Goal: Browse casually

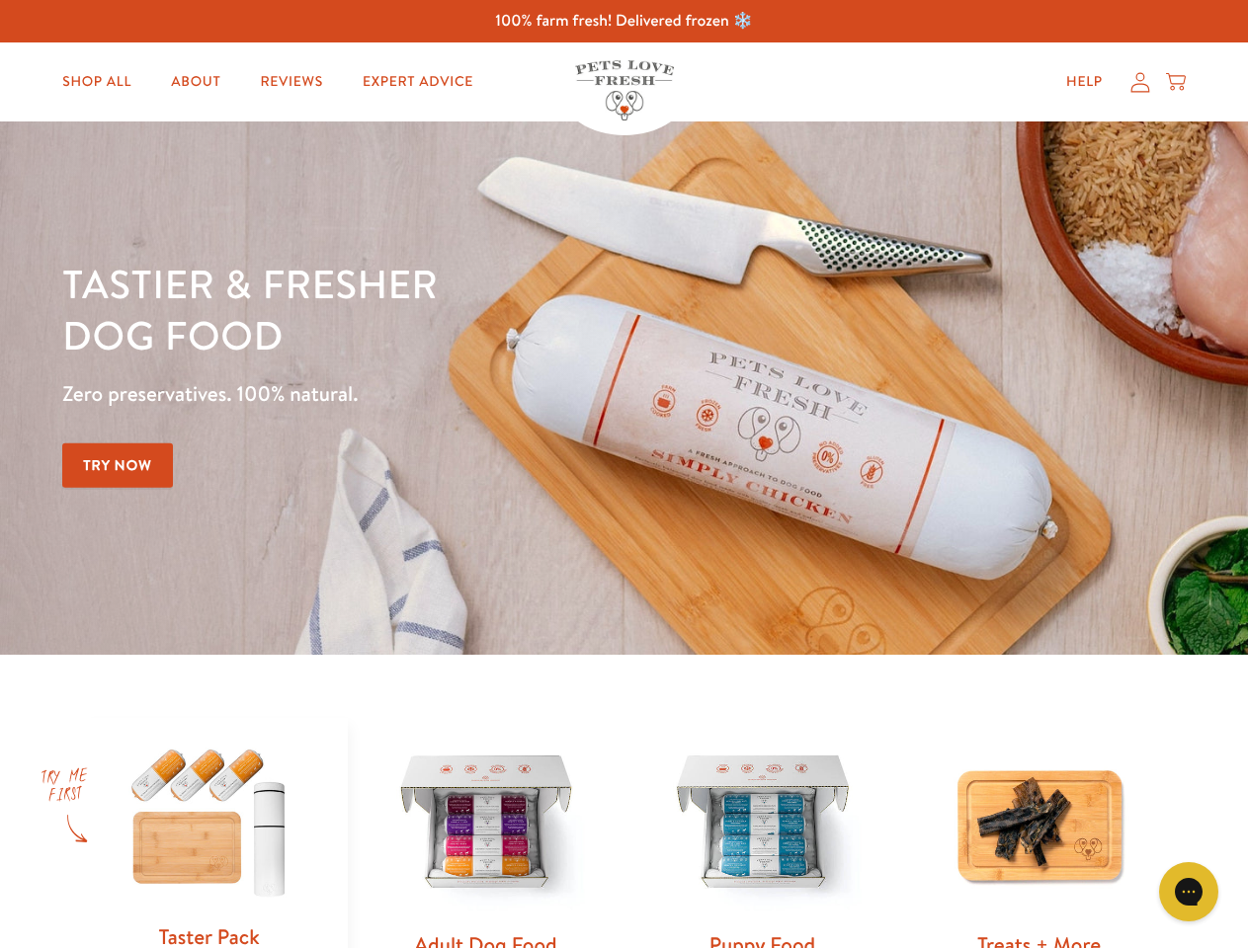
click at [623, 474] on div "Tastier & fresher dog food Zero preservatives. 100% natural. Try Now" at bounding box center [436, 388] width 749 height 261
click at [1188, 892] on icon "Gorgias live chat" at bounding box center [1187, 891] width 19 height 19
